Goal: Task Accomplishment & Management: Complete application form

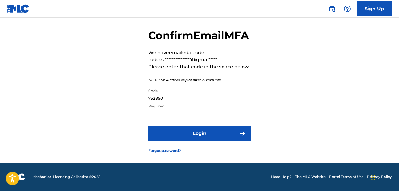
scroll to position [27, 0]
click at [170, 102] on input "752850" at bounding box center [197, 93] width 99 height 17
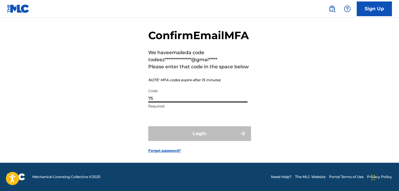
type input "7"
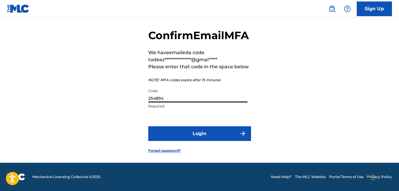
type input "254894"
click at [148, 126] on button "Login" at bounding box center [199, 133] width 103 height 15
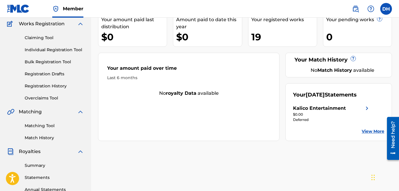
scroll to position [49, 0]
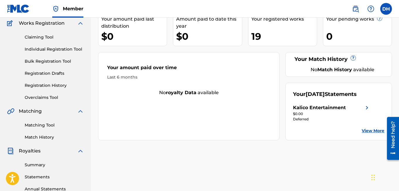
click at [58, 83] on link "Registration History" at bounding box center [54, 85] width 59 height 6
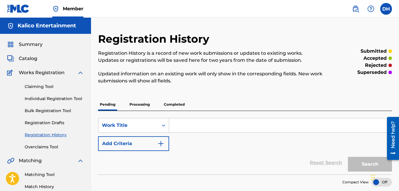
click at [152, 102] on div "Pending Processing Completed" at bounding box center [245, 104] width 294 height 12
click at [141, 104] on p "Processing" at bounding box center [140, 104] width 24 height 12
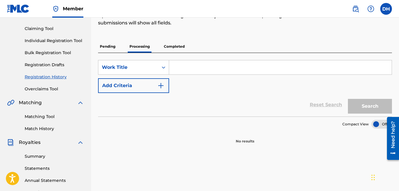
scroll to position [41, 0]
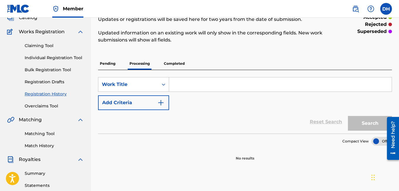
click at [118, 67] on div "Pending Processing Completed" at bounding box center [245, 63] width 294 height 12
click at [114, 65] on p "Pending" at bounding box center [107, 63] width 19 height 12
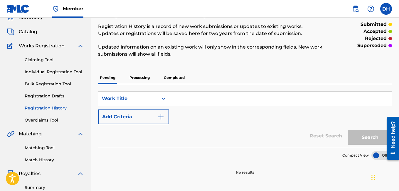
scroll to position [14, 0]
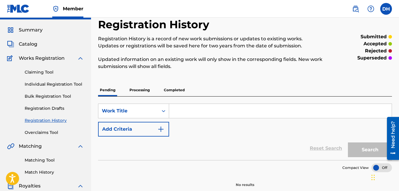
click at [173, 90] on p "Completed" at bounding box center [174, 90] width 24 height 12
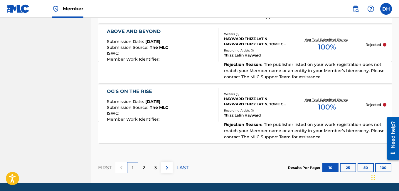
scroll to position [644, 0]
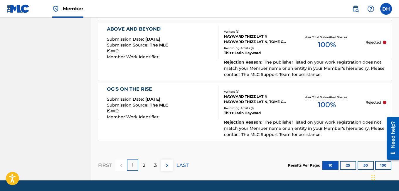
click at [147, 159] on div "2" at bounding box center [143, 164] width 11 height 11
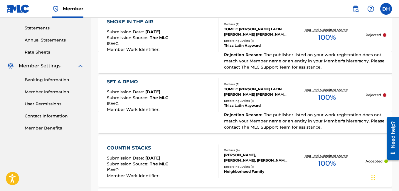
scroll to position [179, 0]
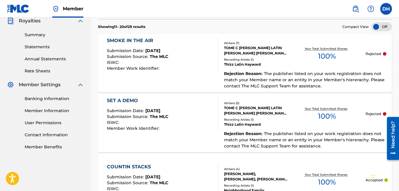
click at [147, 144] on div "Rejection Reason : The publisher listed on your work registration does not matc…" at bounding box center [245, 140] width 294 height 21
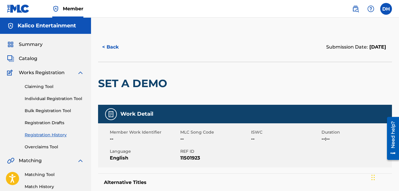
click at [109, 44] on button "< Back" at bounding box center [115, 47] width 35 height 15
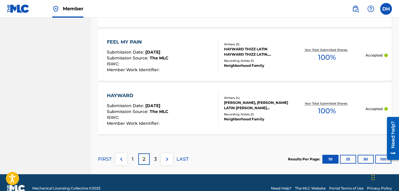
scroll to position [625, 0]
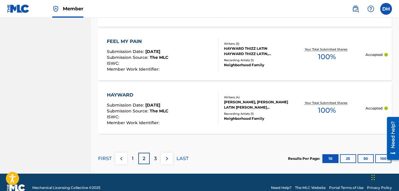
click at [156, 155] on p "3" at bounding box center [155, 158] width 3 height 7
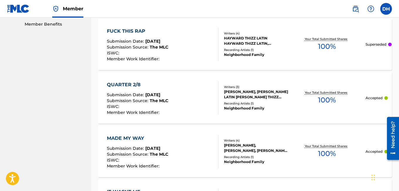
scroll to position [300, 0]
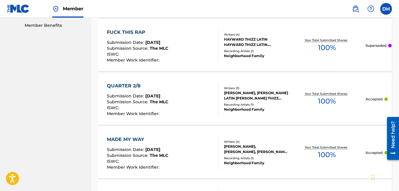
click at [384, 46] on p "Superseded" at bounding box center [375, 45] width 21 height 5
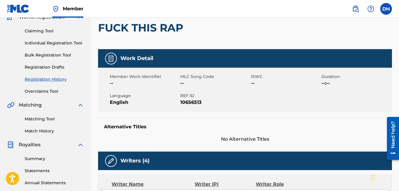
scroll to position [54, 0]
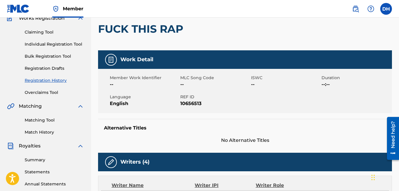
click at [55, 81] on link "Registration History" at bounding box center [54, 80] width 59 height 6
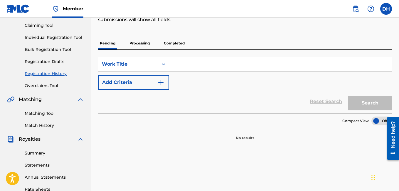
scroll to position [61, 0]
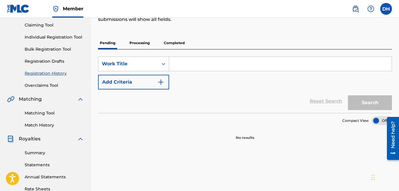
click at [169, 48] on p "Completed" at bounding box center [174, 43] width 24 height 12
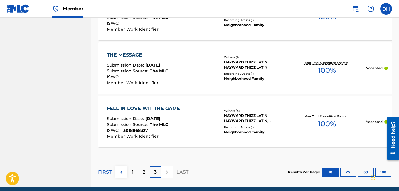
scroll to position [569, 0]
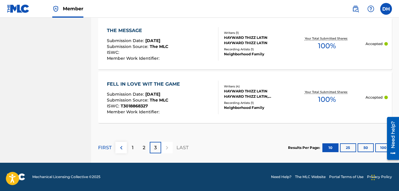
click at [135, 147] on div "1" at bounding box center [132, 146] width 11 height 11
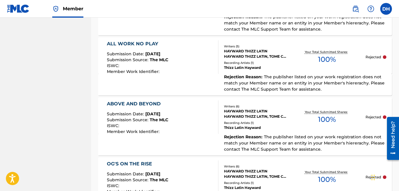
scroll to position [644, 0]
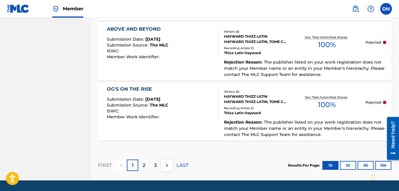
click at [159, 159] on div "3" at bounding box center [155, 164] width 11 height 11
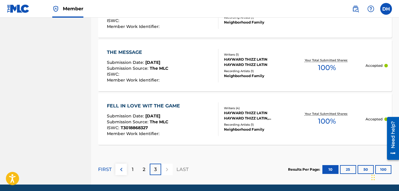
scroll to position [569, 0]
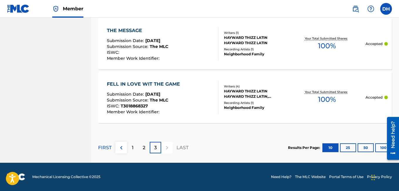
click at [134, 147] on div "1" at bounding box center [132, 146] width 11 height 11
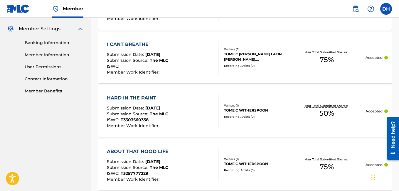
scroll to position [235, 0]
click at [154, 97] on div "HARD IN THE PAINT" at bounding box center [137, 97] width 61 height 7
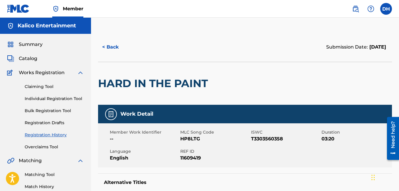
click at [110, 44] on button "< Back" at bounding box center [115, 47] width 35 height 15
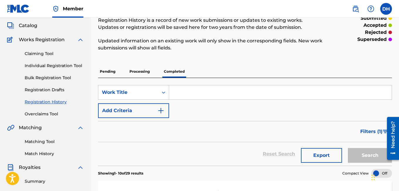
scroll to position [11, 0]
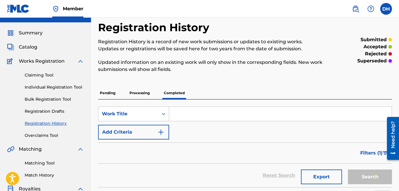
click at [52, 89] on link "Individual Registration Tool" at bounding box center [54, 87] width 59 height 6
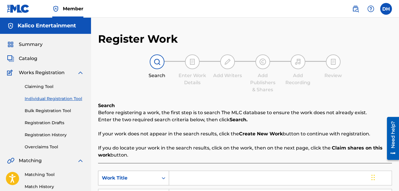
scroll to position [68, 0]
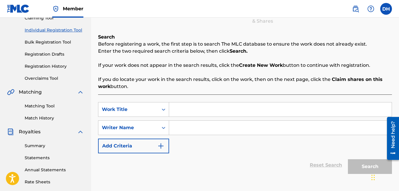
click at [187, 103] on input "Search Form" at bounding box center [280, 109] width 222 height 14
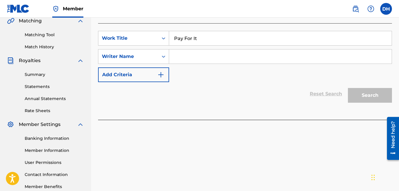
scroll to position [76, 0]
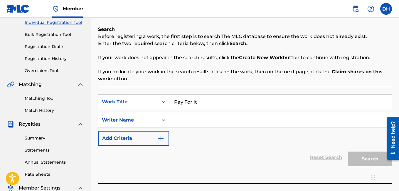
type input "Pay For It"
click at [141, 115] on div "Writer Name" at bounding box center [128, 119] width 60 height 11
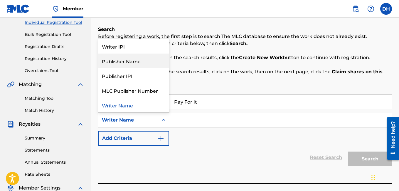
click at [144, 59] on div "Publisher Name" at bounding box center [133, 60] width 70 height 15
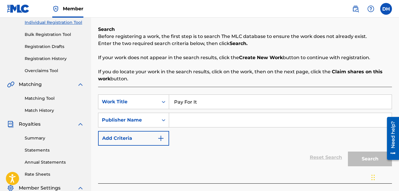
click at [182, 125] on input "Search Form" at bounding box center [280, 120] width 222 height 14
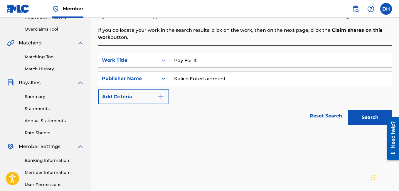
scroll to position [126, 0]
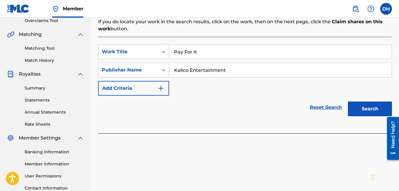
type input "Kalico Entertainment"
click at [358, 107] on button "Search" at bounding box center [370, 108] width 44 height 15
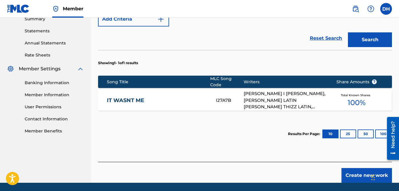
scroll to position [211, 0]
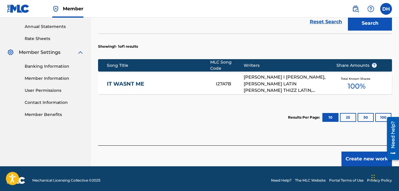
click at [367, 157] on button "Create new work" at bounding box center [366, 158] width 50 height 15
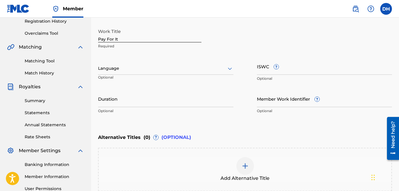
scroll to position [114, 0]
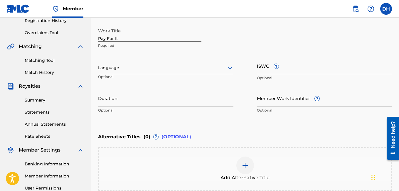
click at [146, 71] on div at bounding box center [165, 67] width 135 height 7
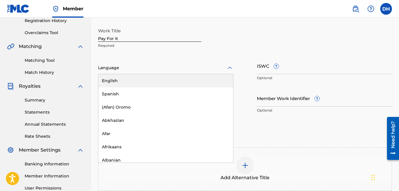
click at [134, 82] on div "English" at bounding box center [165, 80] width 135 height 13
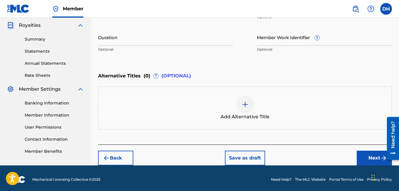
scroll to position [177, 0]
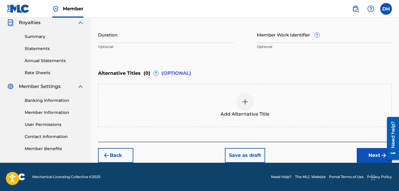
click at [378, 156] on button "Next" at bounding box center [374, 155] width 35 height 15
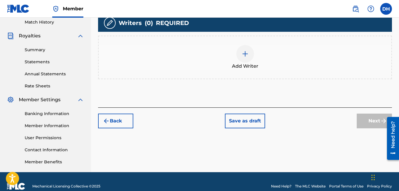
scroll to position [165, 0]
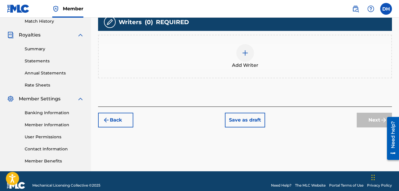
click at [243, 57] on div at bounding box center [245, 53] width 18 height 18
